Goal: Browse casually: Explore the website without a specific task or goal

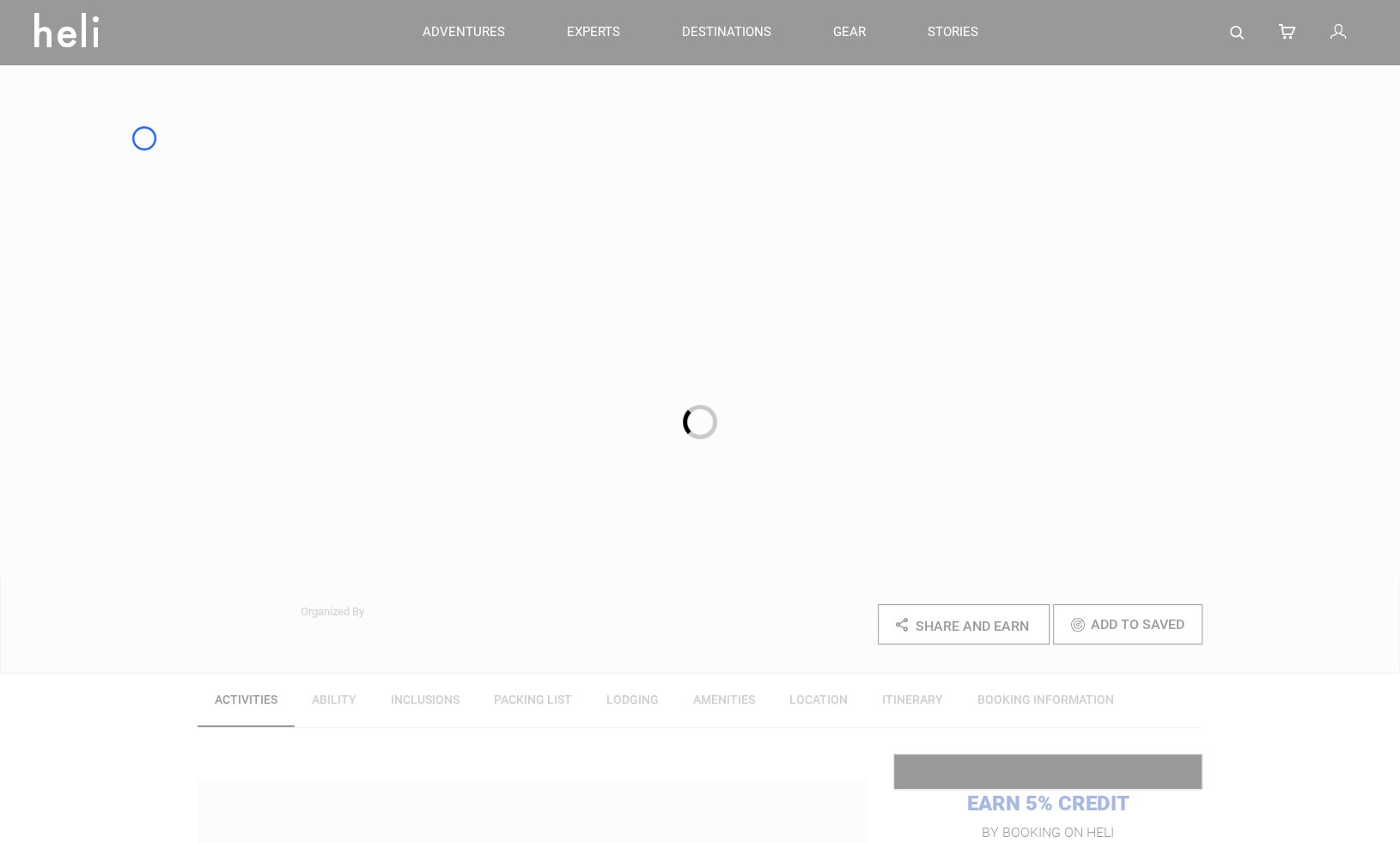
click at [145, 138] on div at bounding box center [700, 422] width 1400 height 843
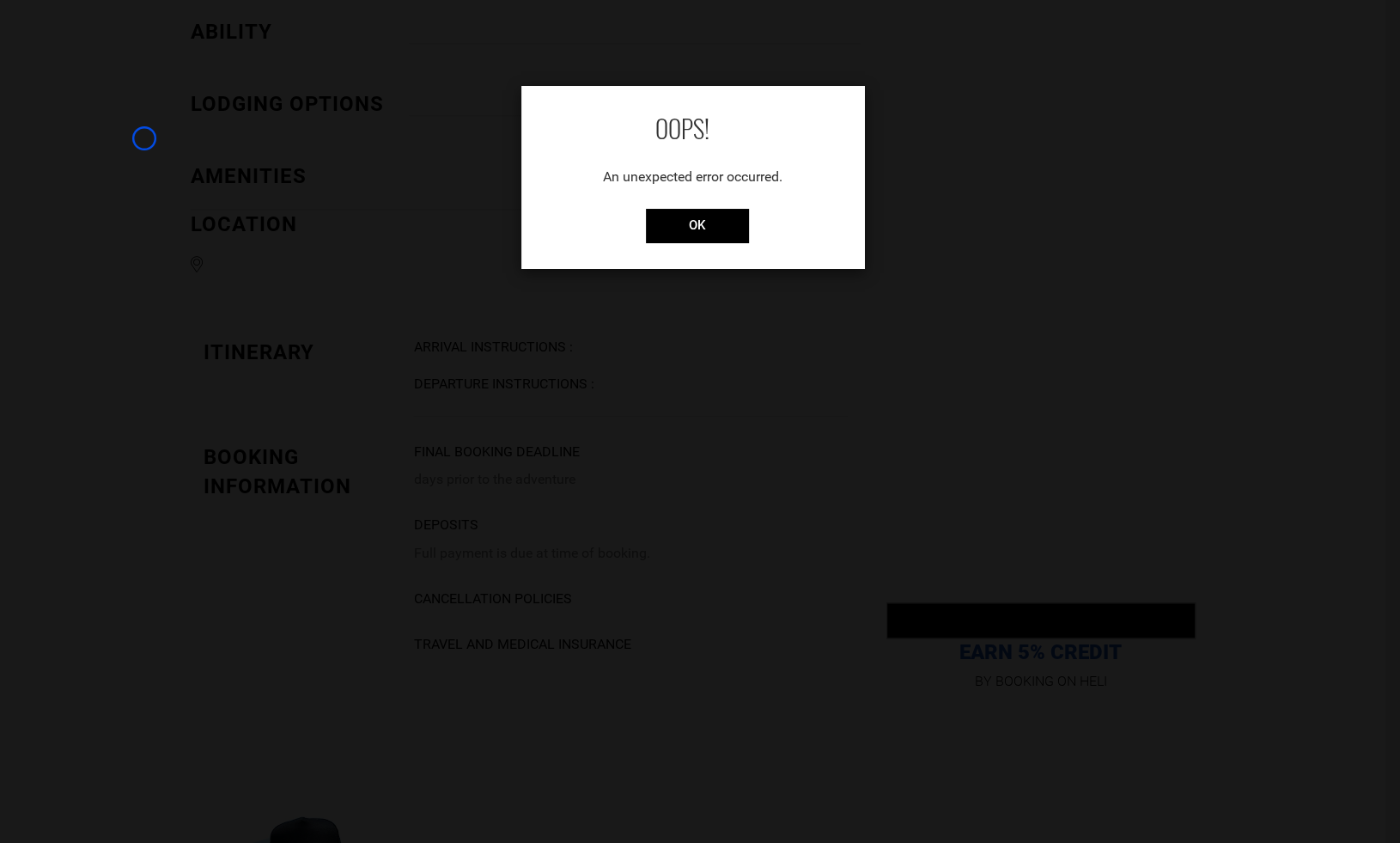
scroll to position [1422, 0]
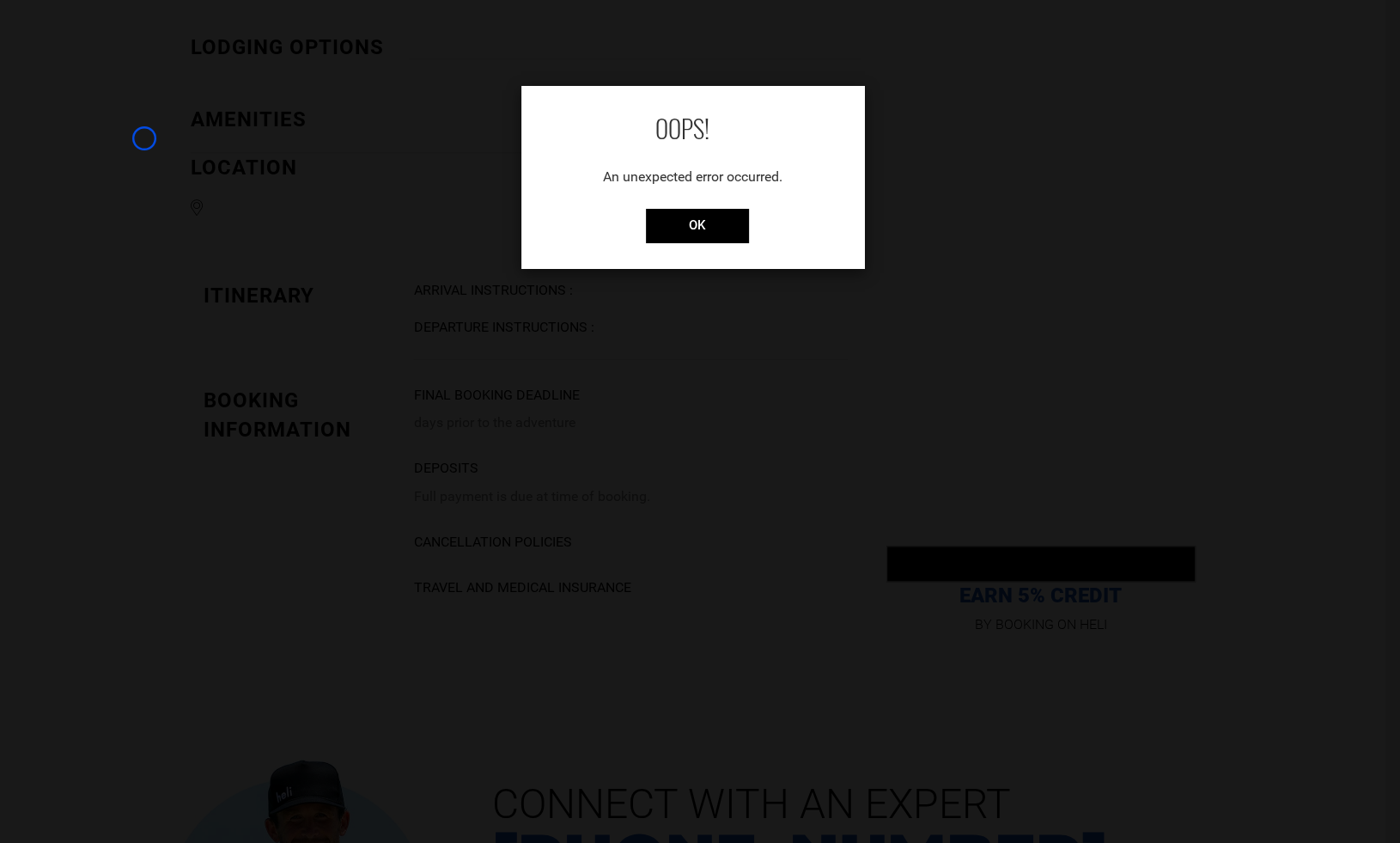
click at [145, 138] on div "OOPS! An unexpected error occurred. OK" at bounding box center [700, 422] width 1400 height 843
click at [96, 146] on div "OOPS! An unexpected error occurred. OK" at bounding box center [700, 422] width 1400 height 843
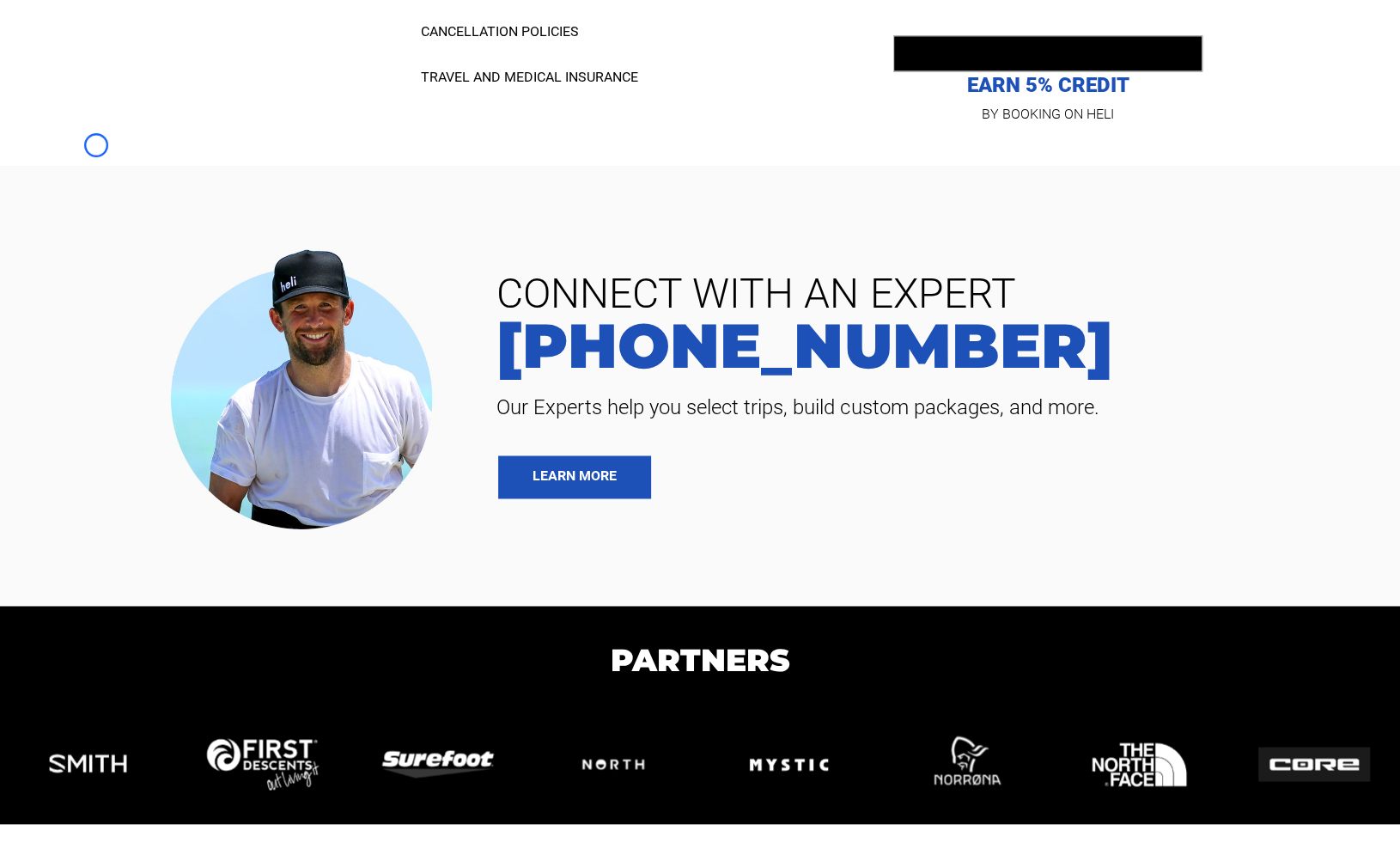
scroll to position [1964, 0]
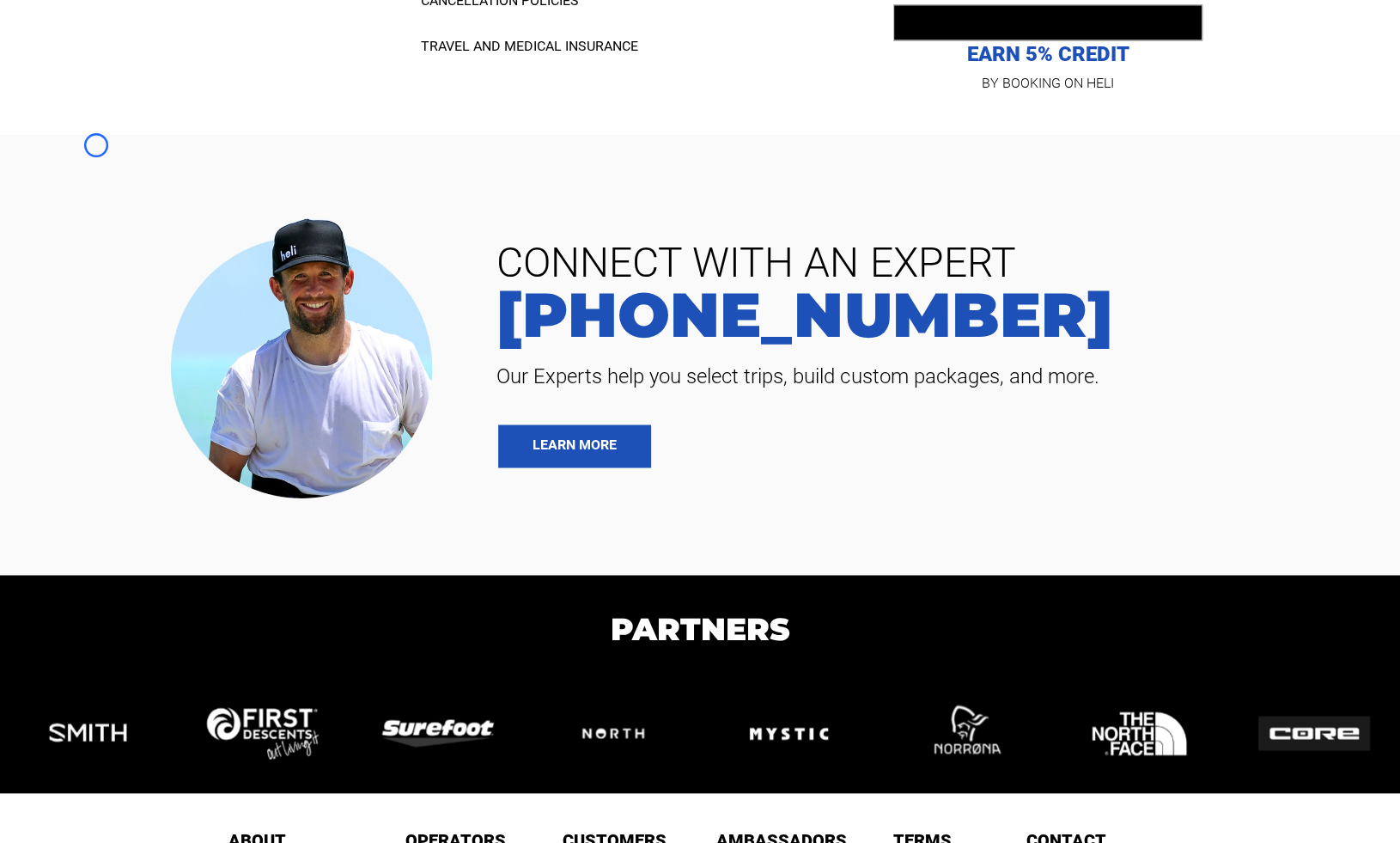
click at [96, 146] on section "CONNECT WITH AN EXPERT [PHONE_NUMBER] Our Experts help you select trips, build …" at bounding box center [700, 355] width 1400 height 440
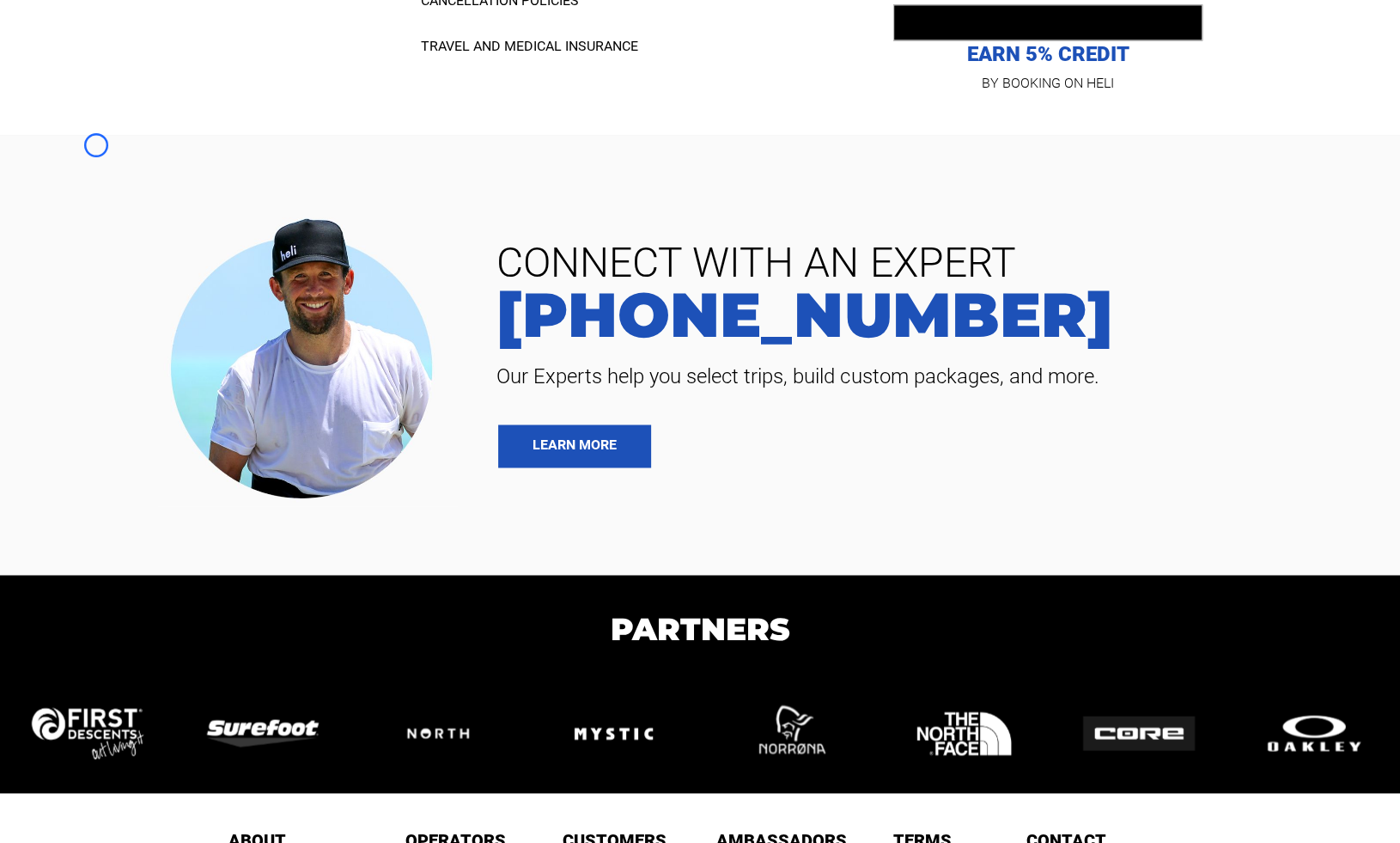
click at [94, 171] on section "CONNECT WITH AN EXPERT [PHONE_NUMBER] Our Experts help you select trips, build …" at bounding box center [700, 355] width 1400 height 440
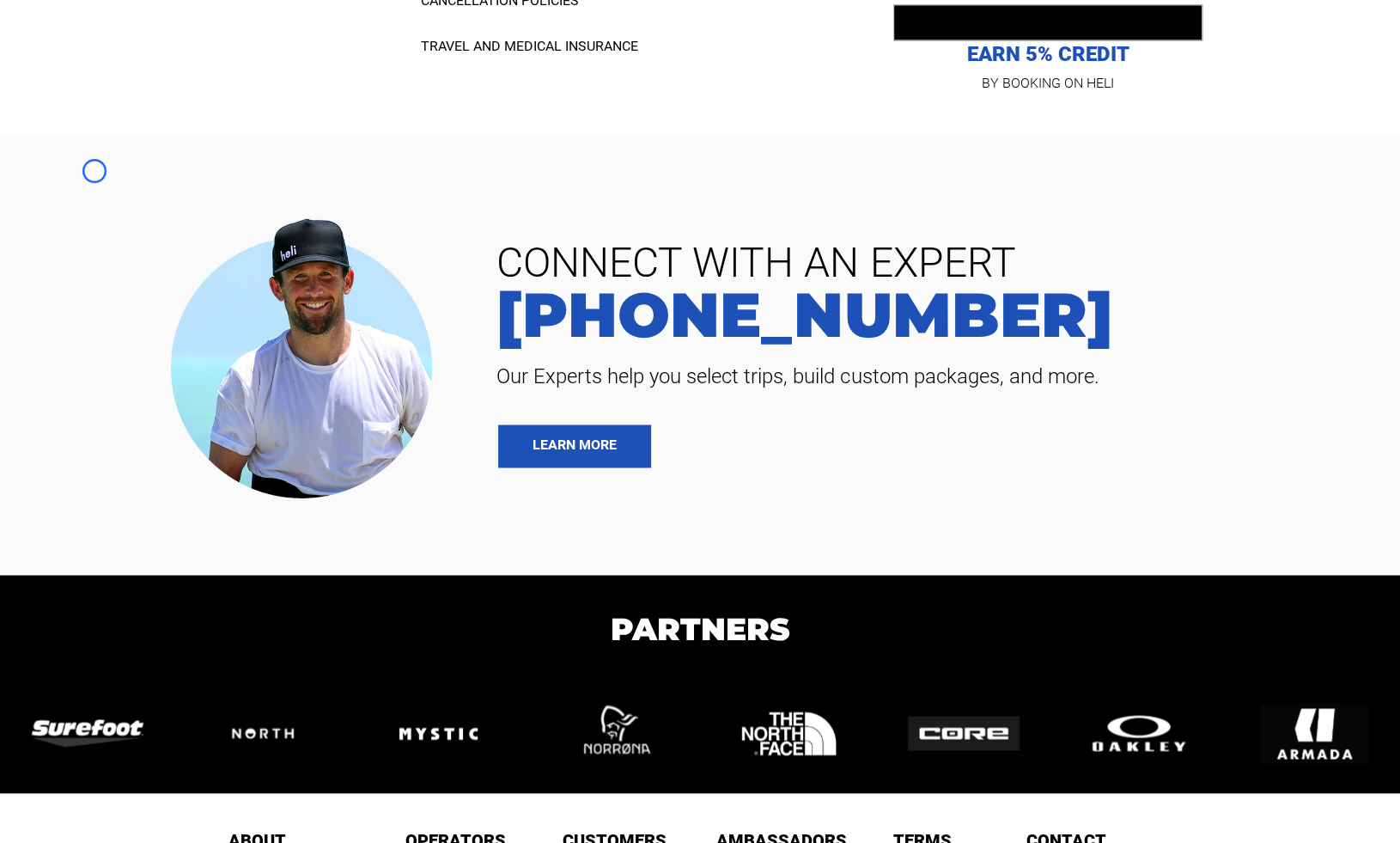
click at [115, 165] on section "CONNECT WITH AN EXPERT [PHONE_NUMBER] Our Experts help you select trips, build …" at bounding box center [700, 355] width 1400 height 440
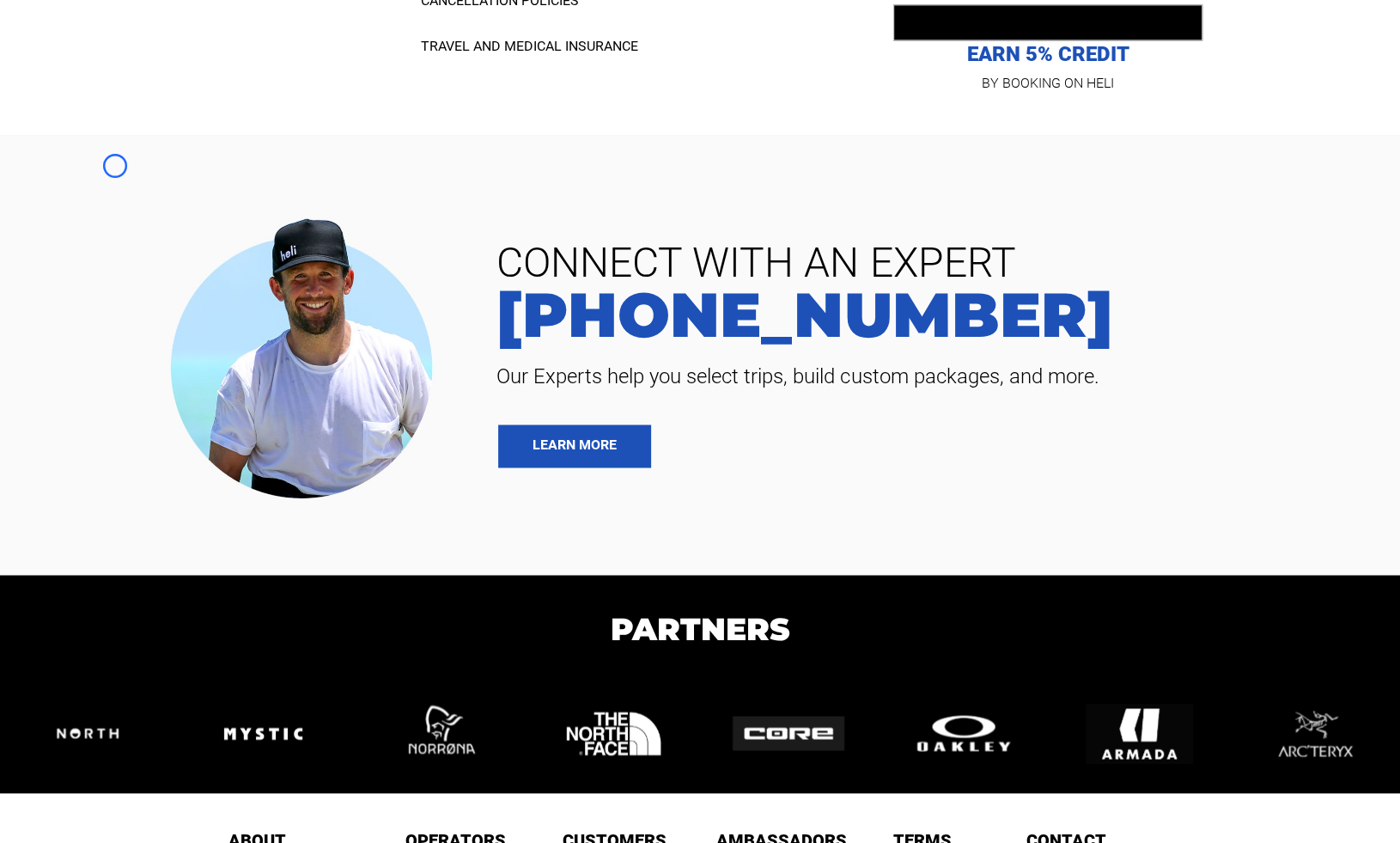
scroll to position [2071, 0]
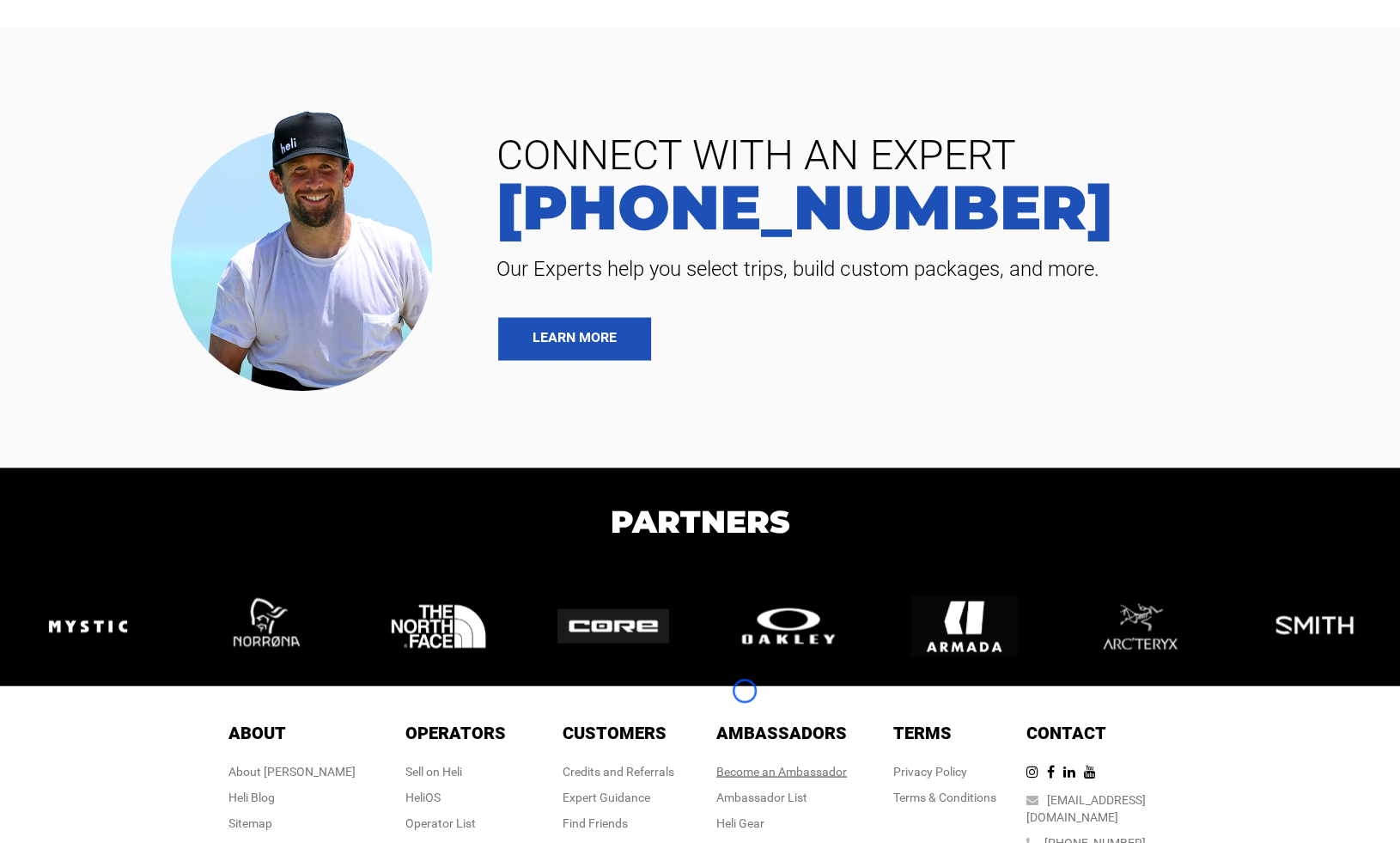
click at [744, 764] on link "Become an Ambassador" at bounding box center [781, 770] width 130 height 14
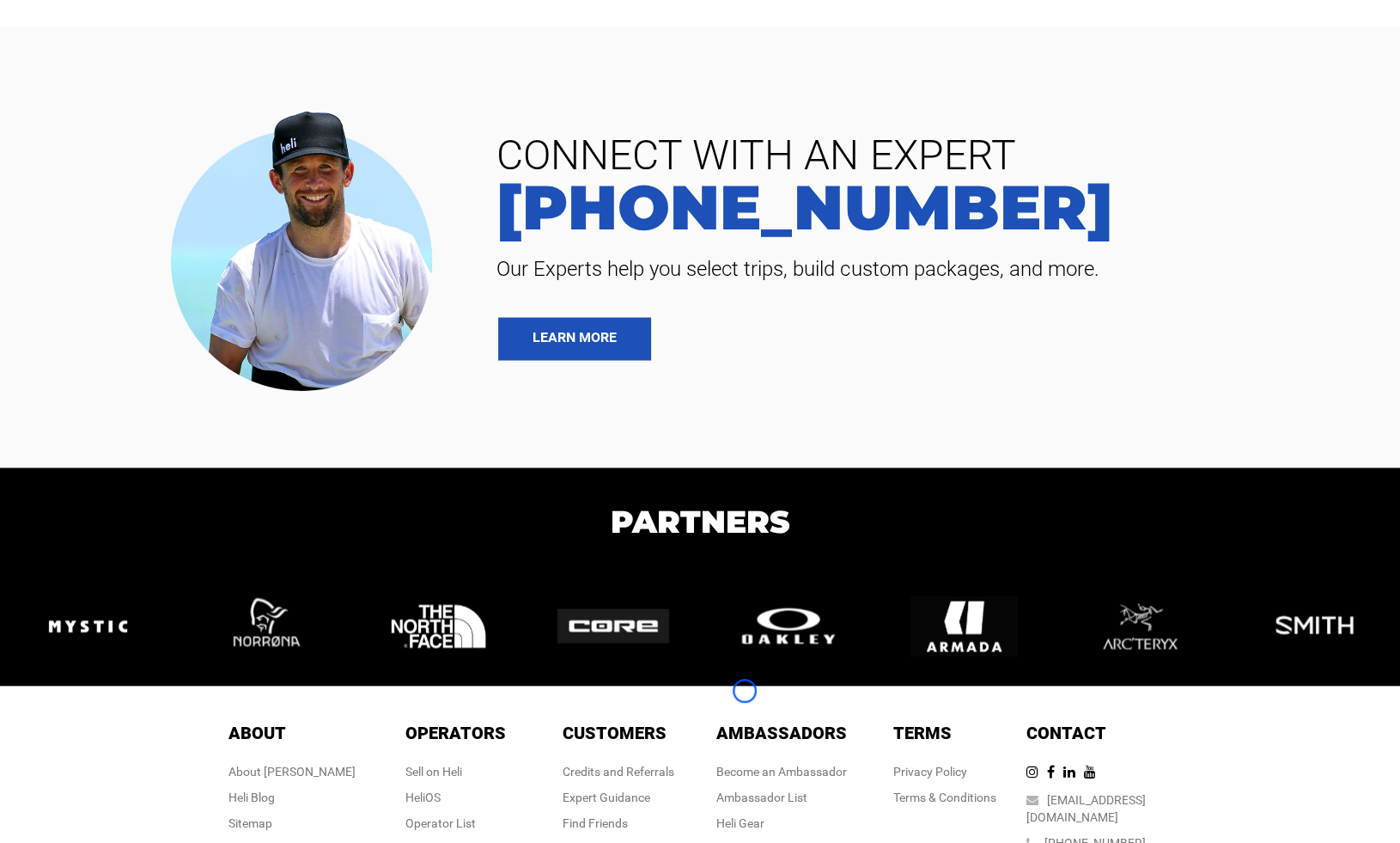
click at [121, 156] on div "CONNECT WITH AN EXPERT [PHONE_NUMBER] Our Experts help you select trips, build …" at bounding box center [700, 248] width 1400 height 303
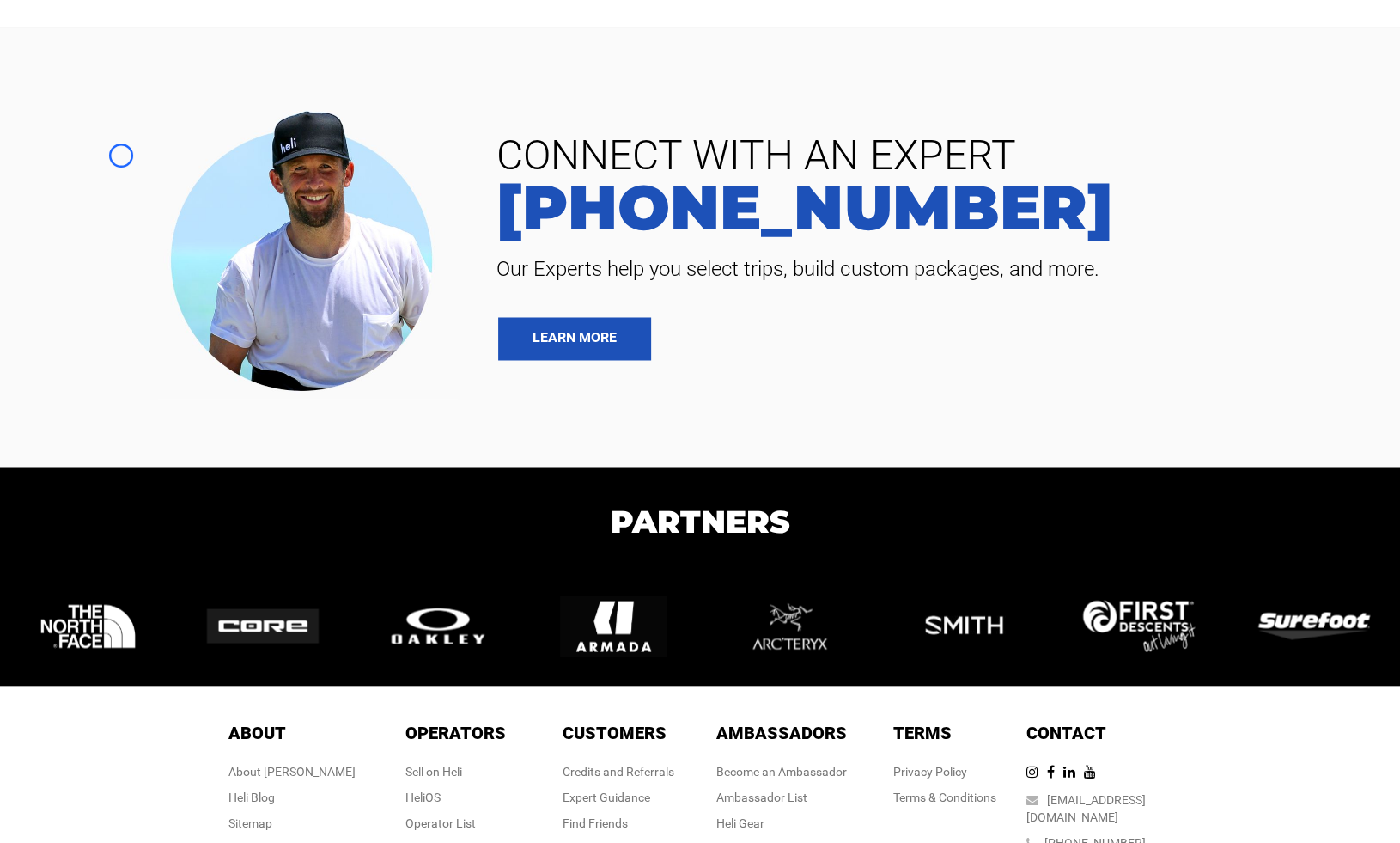
click at [156, 156] on div "CONNECT WITH AN EXPERT [PHONE_NUMBER] Our Experts help you select trips, build …" at bounding box center [700, 248] width 1400 height 303
